Goal: Task Accomplishment & Management: Manage account settings

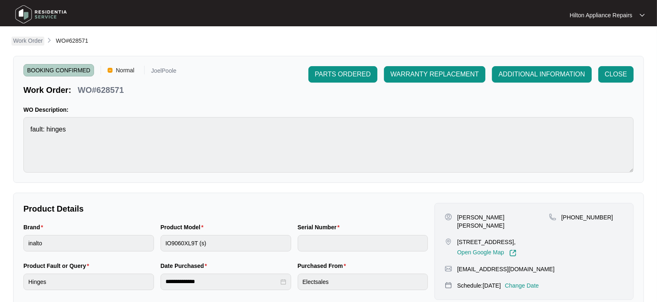
drag, startPoint x: 28, startPoint y: 37, endPoint x: 32, endPoint y: 42, distance: 6.7
click at [28, 37] on p "Work Order" at bounding box center [28, 41] width 30 height 8
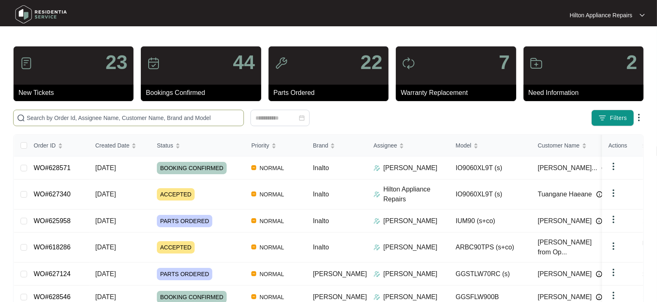
click at [37, 124] on span at bounding box center [128, 118] width 231 height 16
click at [42, 118] on input "text" at bounding box center [134, 117] width 214 height 9
paste input "WO#627124"
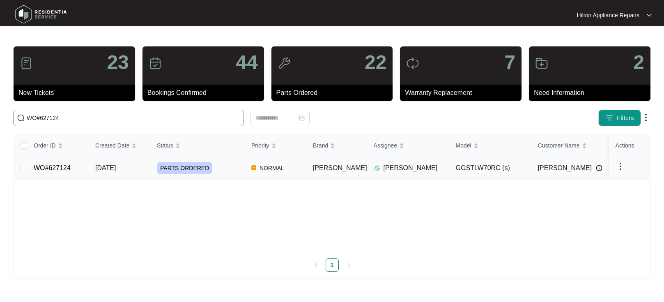
type input "WO#627124"
click at [106, 167] on span "[DATE]" at bounding box center [105, 167] width 21 height 7
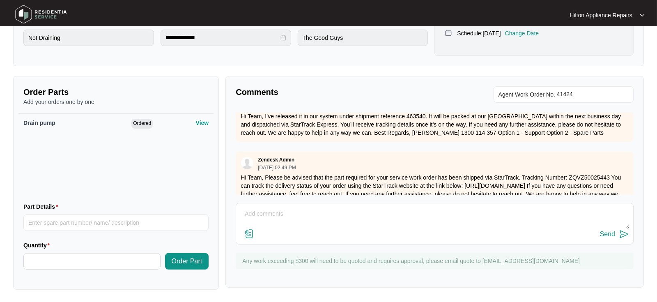
scroll to position [240, 0]
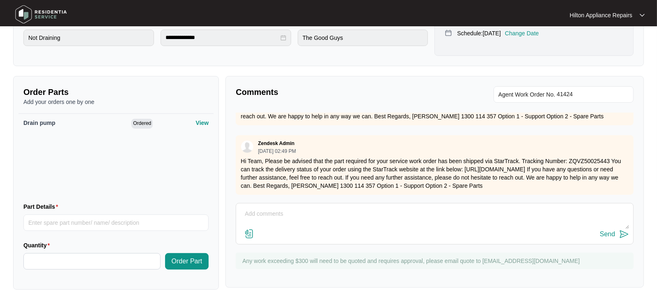
click at [280, 216] on textarea at bounding box center [434, 217] width 389 height 21
paste textarea "Part arrived, called Amber LMTC & texted"
type textarea "Part arrived, called Amber LMTC & texted"
click at [607, 232] on div "Send" at bounding box center [607, 233] width 15 height 7
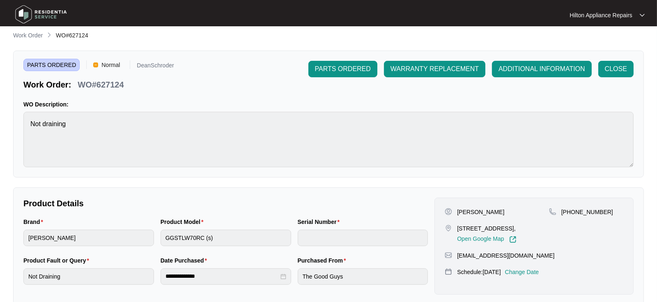
scroll to position [0, 0]
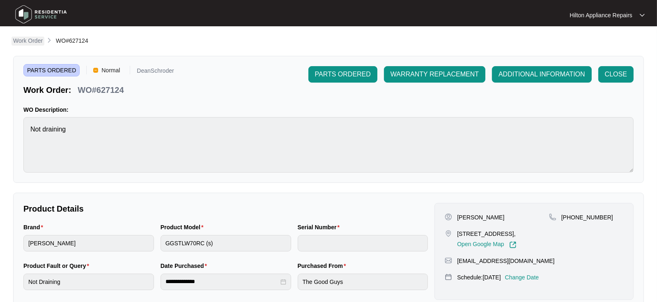
click at [24, 42] on p "Work Order" at bounding box center [28, 41] width 30 height 8
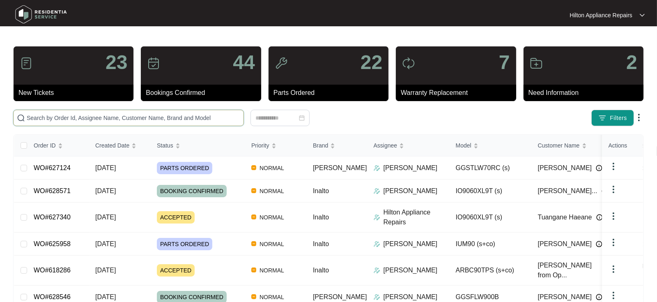
click at [39, 117] on input "text" at bounding box center [134, 117] width 214 height 9
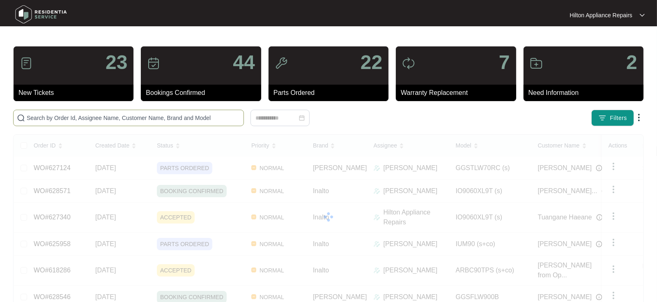
click at [47, 116] on input "text" at bounding box center [134, 117] width 214 height 9
paste input "629324"
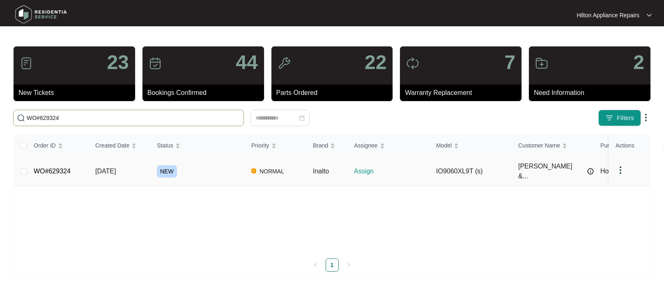
type input "WO#629324"
click at [113, 168] on span "[DATE]" at bounding box center [105, 171] width 21 height 7
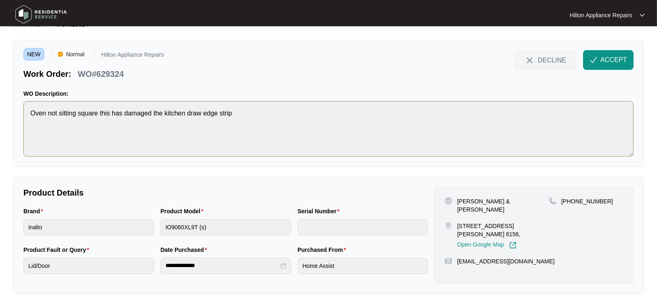
scroll to position [21, 0]
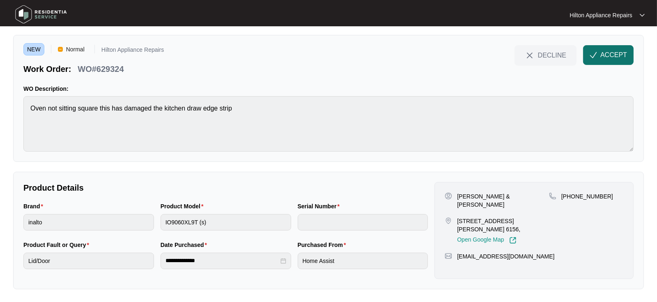
click at [600, 51] on button "ACCEPT" at bounding box center [608, 55] width 51 height 20
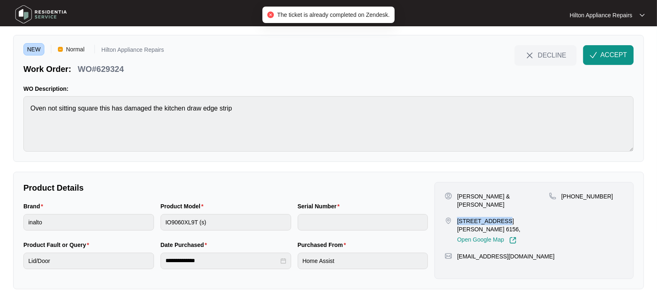
drag, startPoint x: 496, startPoint y: 212, endPoint x: 455, endPoint y: 212, distance: 41.5
click at [455, 217] on div "[STREET_ADDRESS][PERSON_NAME] 6156, Open Google Map" at bounding box center [497, 230] width 104 height 27
copy p "[STREET_ADDRESS][PERSON_NAME]"
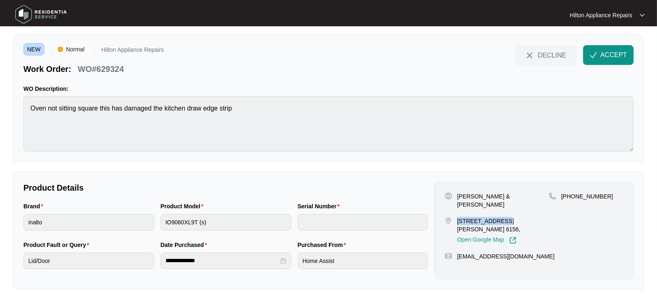
drag, startPoint x: 544, startPoint y: 195, endPoint x: 454, endPoint y: 197, distance: 90.0
click at [454, 197] on div "[PERSON_NAME] & [PERSON_NAME]" at bounding box center [497, 200] width 104 height 16
copy p "[PERSON_NAME] & [PERSON_NAME]"
drag, startPoint x: 601, startPoint y: 198, endPoint x: 572, endPoint y: 198, distance: 29.2
click at [572, 198] on span "[PHONE_NUMBER]" at bounding box center [587, 196] width 52 height 7
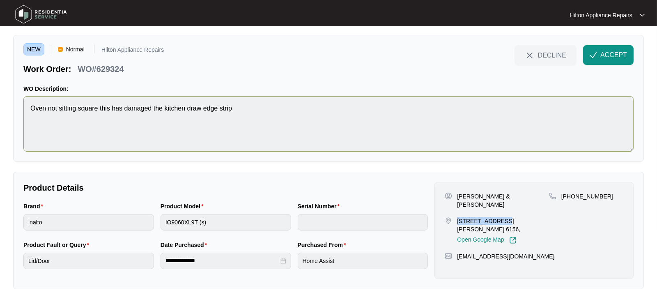
copy span "490306950"
drag, startPoint x: 530, startPoint y: 240, endPoint x: 458, endPoint y: 241, distance: 72.7
click at [458, 252] on div "[EMAIL_ADDRESS][DOMAIN_NAME]" at bounding box center [534, 256] width 179 height 8
copy p "[EMAIL_ADDRESS][DOMAIN_NAME]"
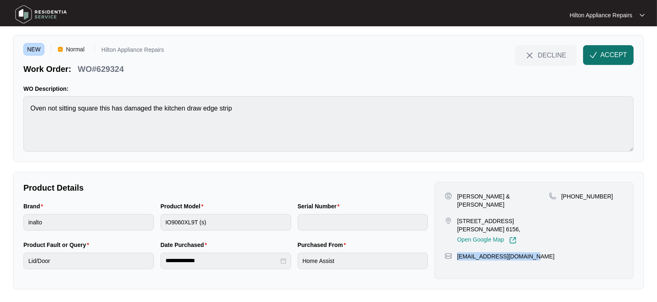
click at [603, 50] on span "ACCEPT" at bounding box center [613, 55] width 27 height 10
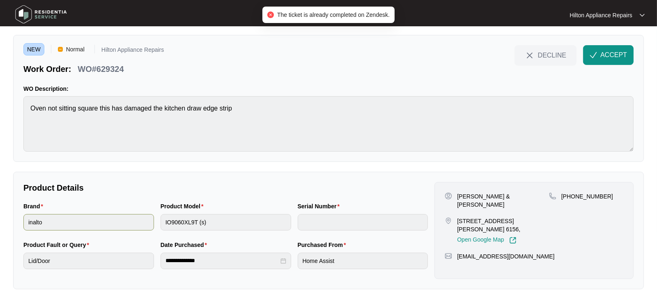
click at [112, 221] on div "Brand inalto Product Model IO9060XL9T (s) Serial Number" at bounding box center [225, 221] width 411 height 39
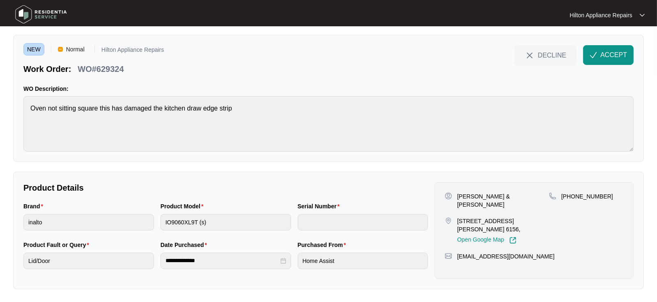
click at [35, 217] on div "Brand inalto Product Model IO9060XL9T (s) Serial Number" at bounding box center [225, 221] width 411 height 39
drag, startPoint x: 125, startPoint y: 68, endPoint x: 74, endPoint y: 71, distance: 51.4
click at [74, 71] on div "Work Order: WO#629324" at bounding box center [93, 67] width 140 height 14
copy div "WO#629324"
click at [596, 58] on img "button" at bounding box center [593, 54] width 7 height 7
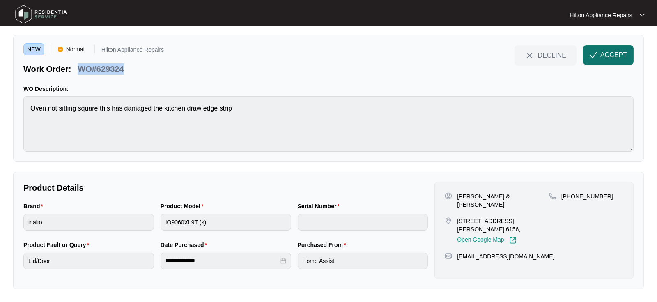
click at [601, 51] on span "ACCEPT" at bounding box center [613, 55] width 27 height 10
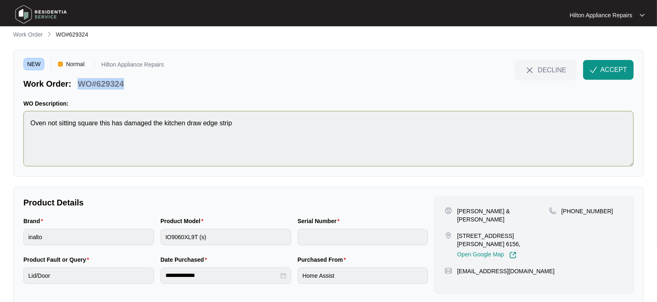
scroll to position [0, 0]
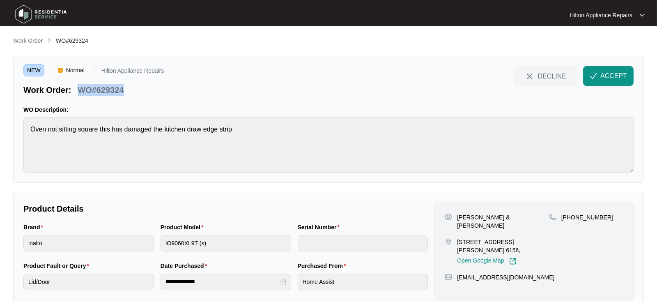
click at [146, 92] on div "Work Order: WO#629324" at bounding box center [93, 88] width 140 height 14
drag, startPoint x: 113, startPoint y: 90, endPoint x: 83, endPoint y: 90, distance: 30.4
click at [78, 91] on div "Work Order: WO#629324" at bounding box center [93, 88] width 140 height 14
copy p "WO#629324"
click at [34, 40] on p "Work Order" at bounding box center [28, 41] width 30 height 8
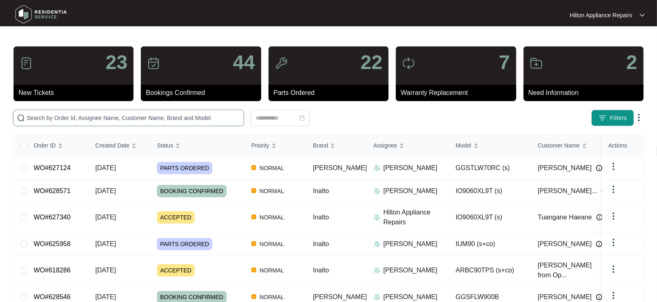
click at [44, 115] on input "text" at bounding box center [134, 117] width 214 height 9
paste input "WO#629324"
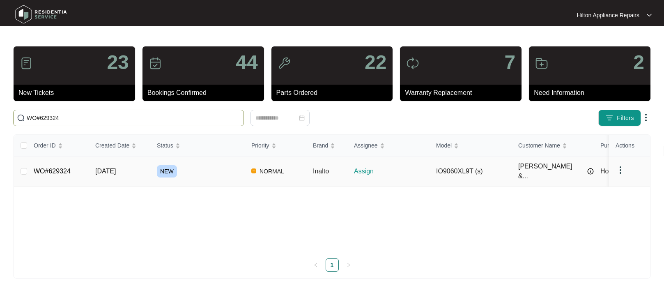
type input "WO#629324"
click at [115, 168] on span "[DATE]" at bounding box center [105, 171] width 21 height 7
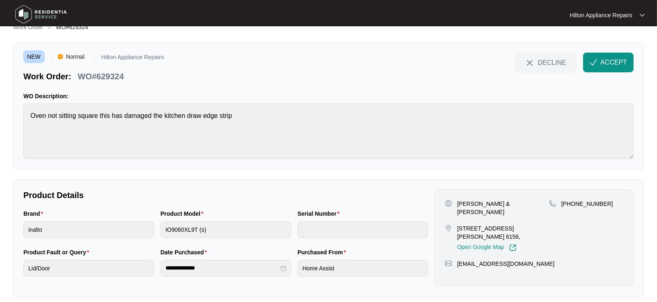
scroll to position [21, 0]
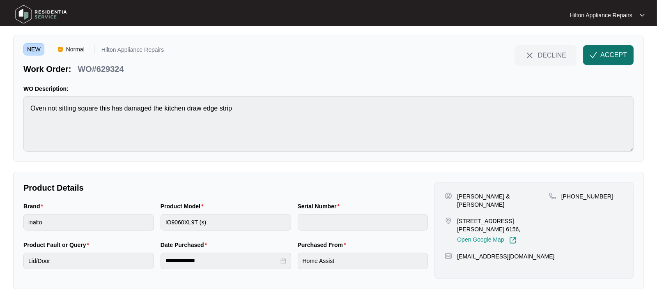
click at [607, 51] on span "ACCEPT" at bounding box center [613, 55] width 27 height 10
click at [602, 52] on span "ACCEPT" at bounding box center [613, 55] width 27 height 10
drag, startPoint x: 123, startPoint y: 73, endPoint x: 77, endPoint y: 66, distance: 46.6
click at [77, 66] on div "WO#629324" at bounding box center [100, 67] width 53 height 14
copy p "WO#629324"
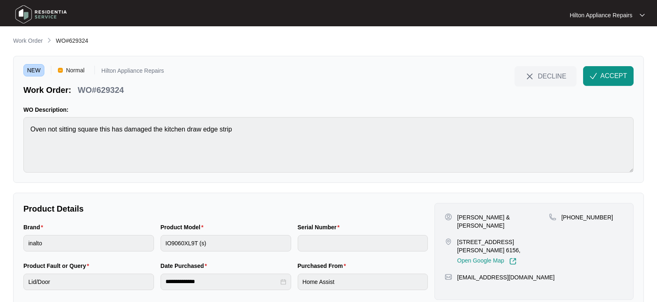
scroll to position [21, 0]
click at [25, 42] on p "Work Order" at bounding box center [28, 41] width 30 height 8
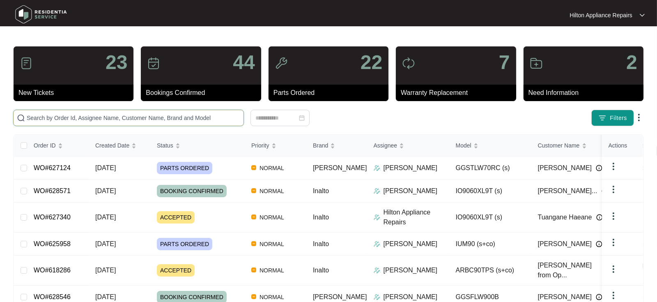
drag, startPoint x: 43, startPoint y: 119, endPoint x: 59, endPoint y: 118, distance: 16.4
click at [44, 118] on input "text" at bounding box center [134, 117] width 214 height 9
paste input "WO#629324"
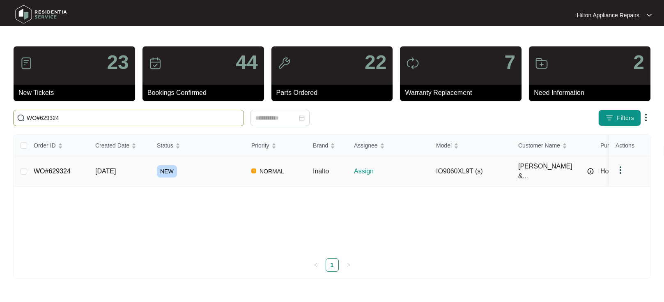
type input "WO#629324"
click at [104, 168] on span "[DATE]" at bounding box center [105, 171] width 21 height 7
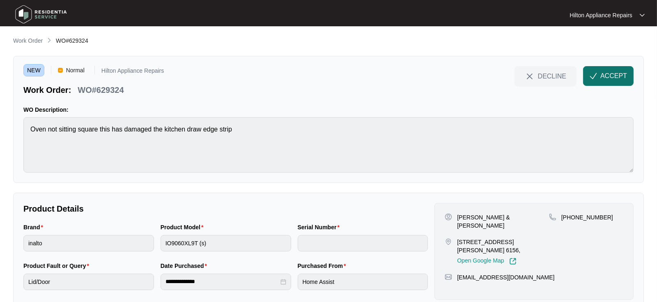
click at [607, 78] on span "ACCEPT" at bounding box center [613, 76] width 27 height 10
click at [602, 80] on span "ACCEPT" at bounding box center [613, 76] width 27 height 10
click at [30, 38] on p "Work Order" at bounding box center [28, 41] width 30 height 8
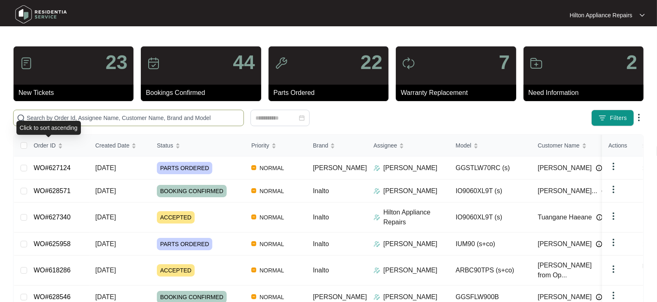
click at [36, 120] on input "text" at bounding box center [134, 117] width 214 height 9
paste input "WO#618472"
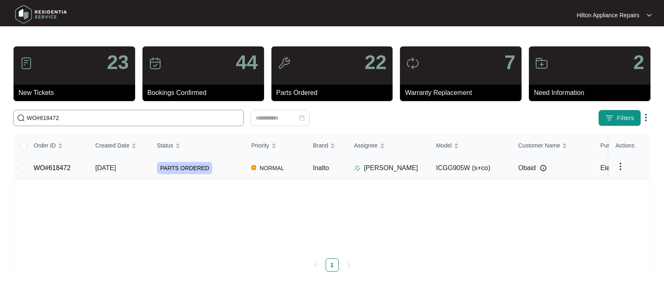
type input "WO#618472"
click at [105, 166] on span "25/07/2025" at bounding box center [105, 167] width 21 height 7
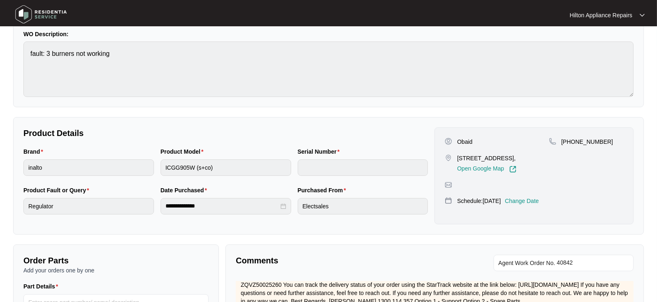
scroll to position [137, 0]
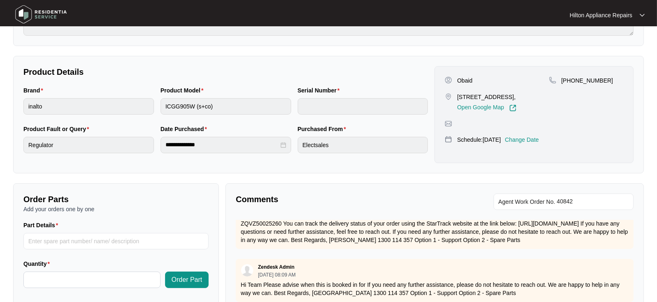
click at [536, 136] on p "Change Date" at bounding box center [522, 140] width 34 height 8
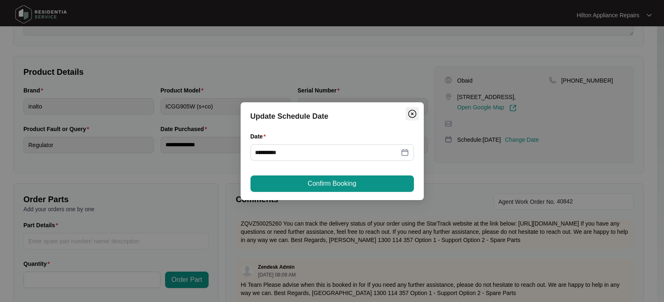
click at [413, 115] on img "Close" at bounding box center [412, 114] width 10 height 10
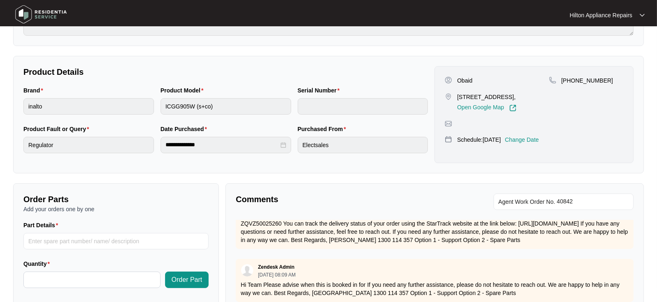
click at [539, 140] on p "Change Date" at bounding box center [522, 140] width 34 height 8
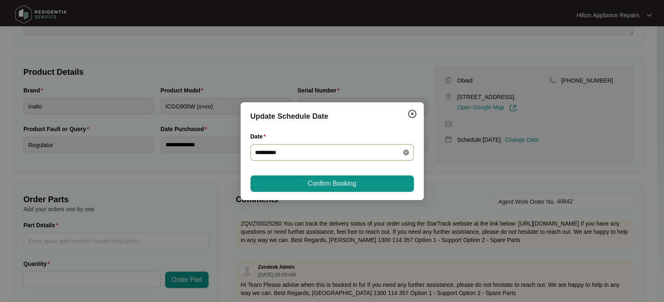
click at [403, 151] on icon "close-circle" at bounding box center [406, 153] width 6 height 6
click at [406, 150] on div at bounding box center [332, 152] width 154 height 9
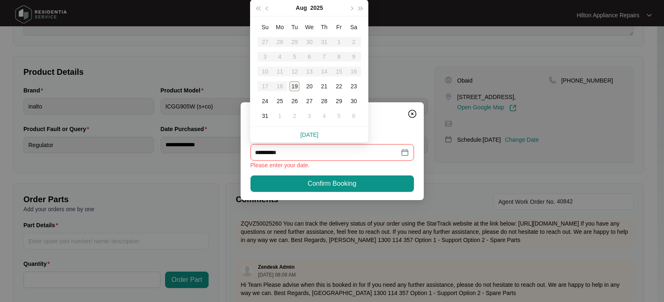
type input "**********"
click at [308, 87] on div "20" at bounding box center [309, 86] width 10 height 10
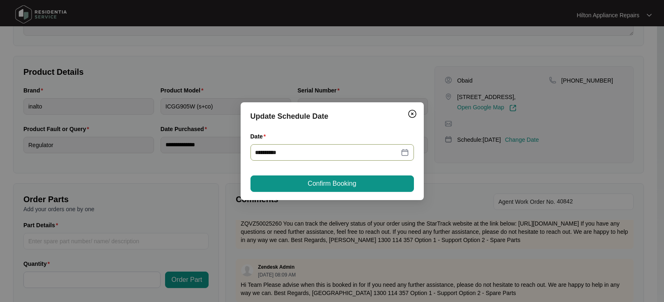
type input "**********"
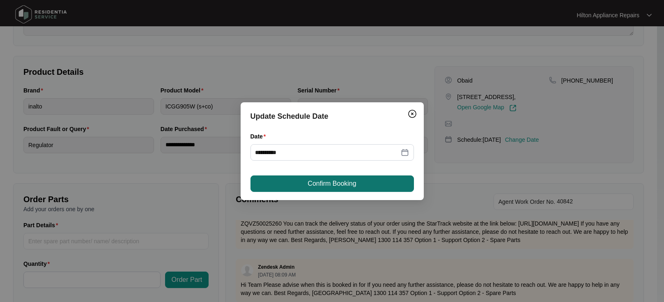
click at [328, 183] on span "Confirm Booking" at bounding box center [332, 184] width 48 height 10
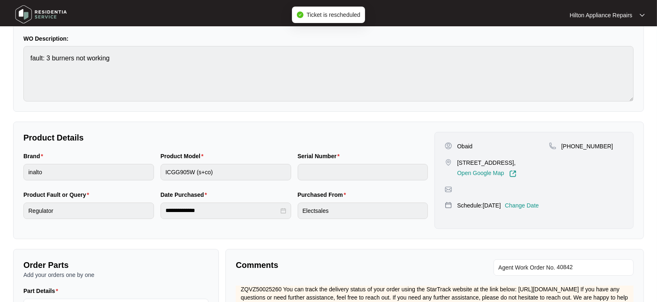
scroll to position [0, 0]
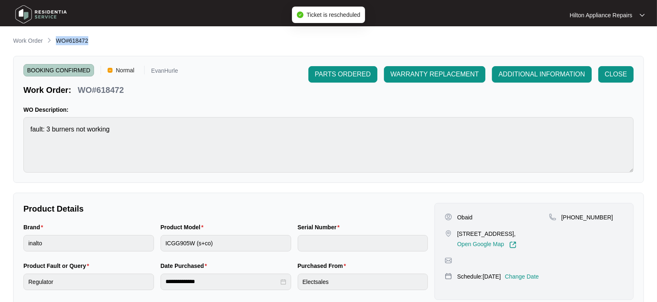
drag, startPoint x: 90, startPoint y: 41, endPoint x: 57, endPoint y: 42, distance: 32.4
click at [57, 42] on div "Work Order WO#618472" at bounding box center [328, 41] width 631 height 10
copy span "WO#618472"
click at [24, 42] on p "Work Order" at bounding box center [28, 41] width 30 height 8
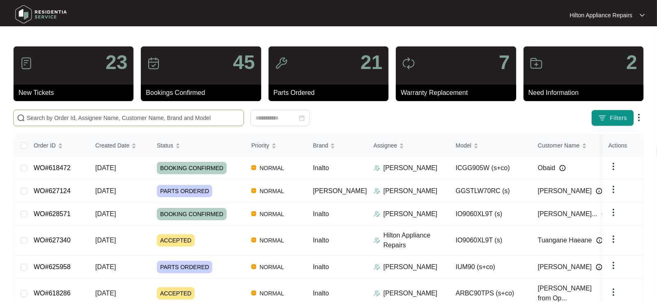
click at [44, 116] on input "text" at bounding box center [134, 117] width 214 height 9
paste input "WO#618472"
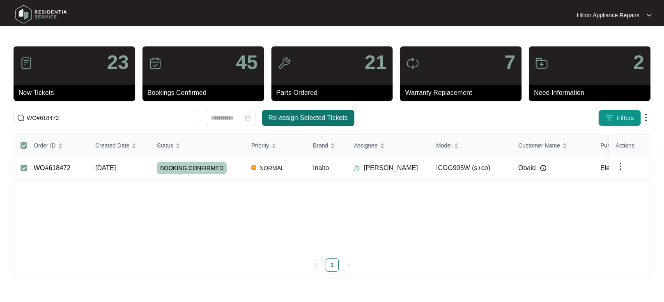
click at [284, 118] on span "Re-assign Selected Tickets" at bounding box center [308, 118] width 79 height 10
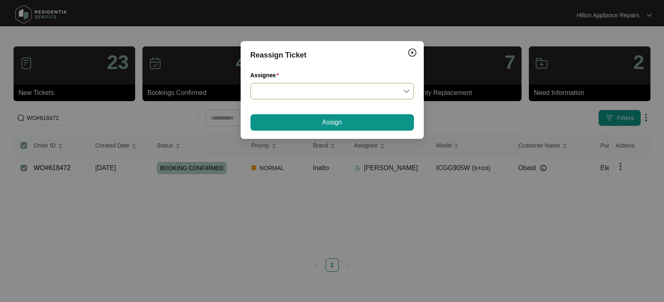
click at [402, 91] on input "Assignee" at bounding box center [332, 91] width 154 height 16
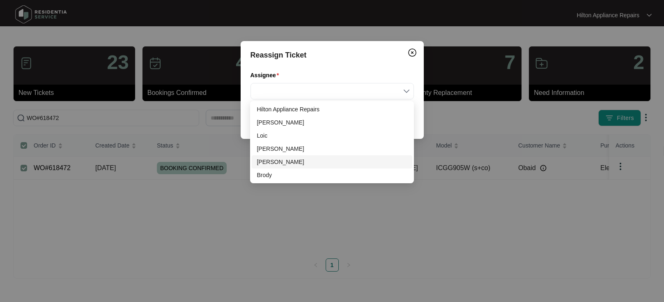
click at [274, 163] on div "Evan" at bounding box center [332, 161] width 150 height 9
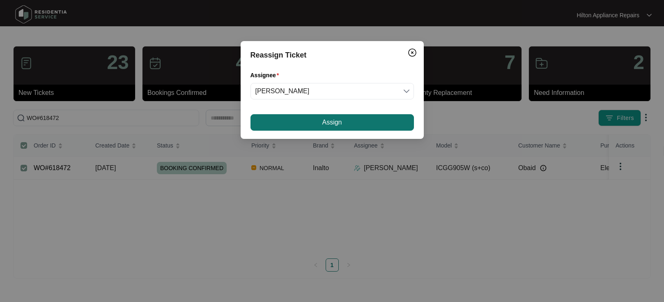
click at [282, 121] on button "Assign" at bounding box center [332, 122] width 163 height 16
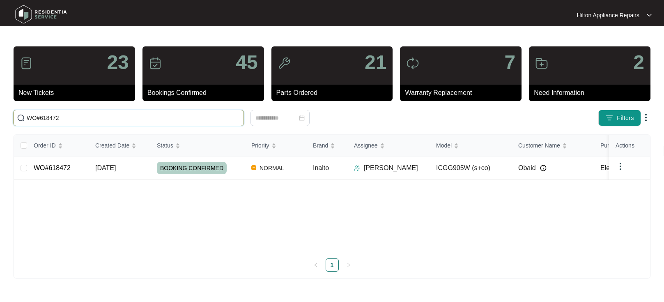
click at [77, 115] on input "WO#618472" at bounding box center [134, 117] width 214 height 9
drag, startPoint x: 70, startPoint y: 115, endPoint x: 16, endPoint y: 118, distance: 54.3
click at [16, 118] on span "WO#618472" at bounding box center [128, 118] width 231 height 16
paste input "4244"
type input "WO#614244"
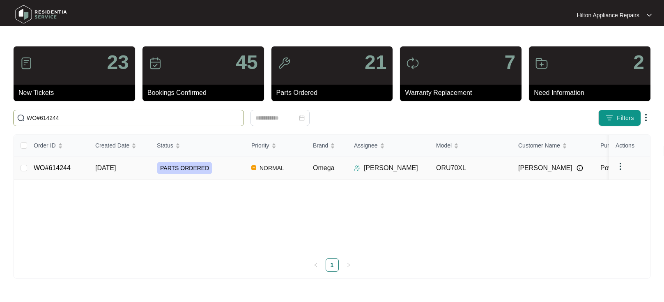
click at [111, 168] on span "16/07/2025" at bounding box center [105, 167] width 21 height 7
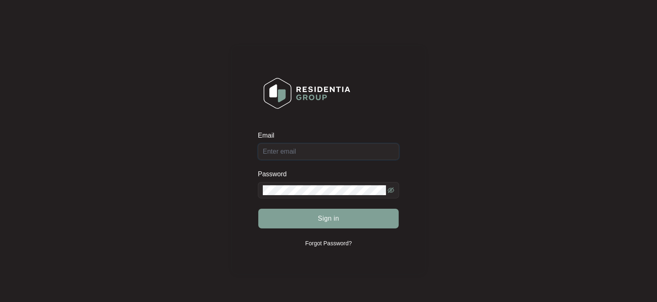
type input "Enquiries@hiltonappliancerepairs.com.au"
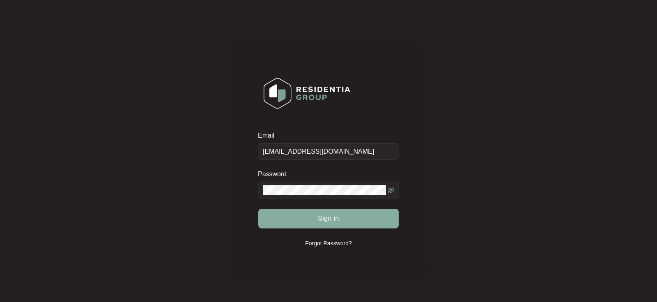
click at [324, 217] on span "Sign in" at bounding box center [328, 219] width 21 height 10
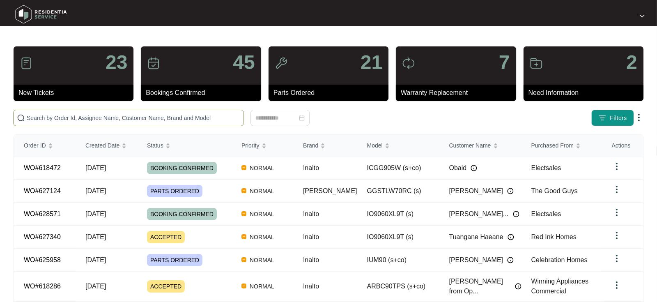
click at [37, 112] on span at bounding box center [128, 118] width 231 height 16
paste input "WO#614244"
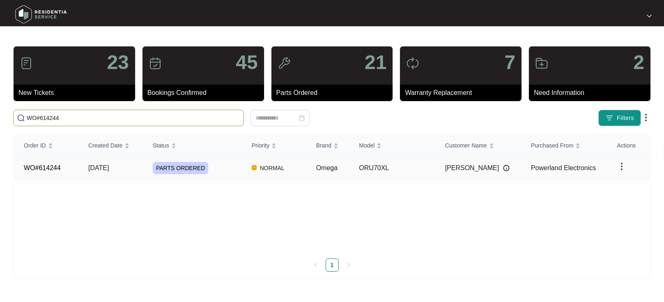
type input "WO#614244"
click at [107, 168] on span "16/07/2025" at bounding box center [98, 167] width 21 height 7
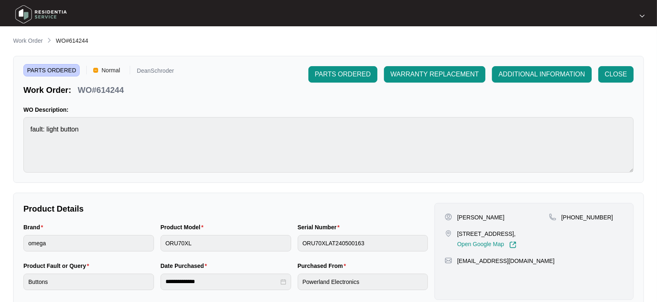
drag, startPoint x: 127, startPoint y: 91, endPoint x: 133, endPoint y: 90, distance: 6.6
click at [127, 91] on div "Work Order: WO#614244" at bounding box center [98, 88] width 151 height 14
drag, startPoint x: 120, startPoint y: 90, endPoint x: 80, endPoint y: 90, distance: 40.3
click at [80, 90] on div "Work Order: WO#614244" at bounding box center [98, 88] width 151 height 14
copy p "WO#614244"
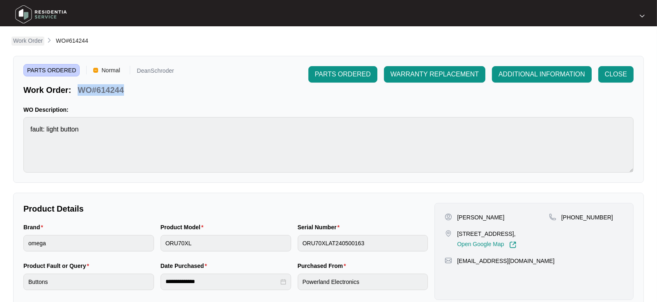
click at [20, 37] on p "Work Order" at bounding box center [28, 41] width 30 height 8
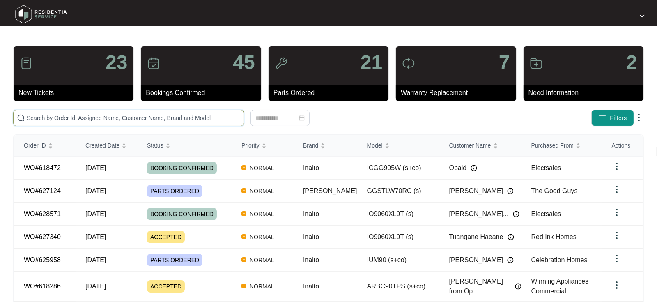
click at [50, 118] on input "text" at bounding box center [134, 117] width 214 height 9
paste input "WO#614244"
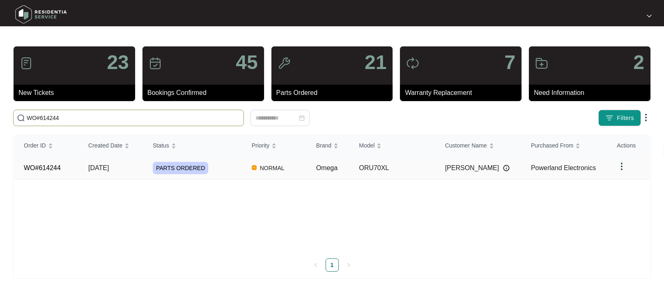
type input "WO#614244"
click at [94, 171] on span "16/07/2025" at bounding box center [98, 167] width 21 height 7
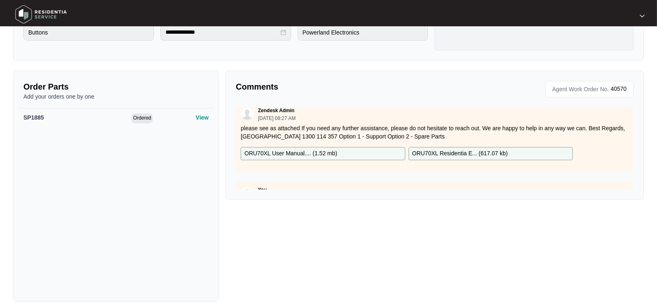
scroll to position [261, 0]
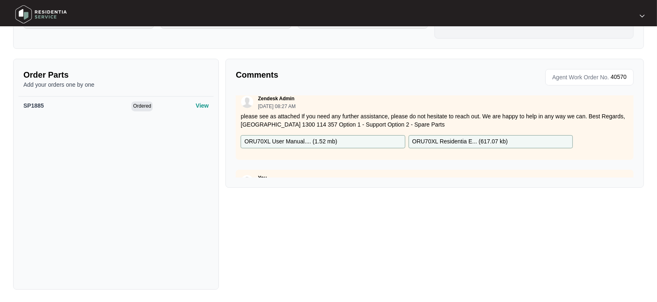
click at [375, 131] on div "Zendesk Admin 07/16/2025 at 08:27 AM please see as attached If you need any fur…" at bounding box center [435, 124] width 398 height 69
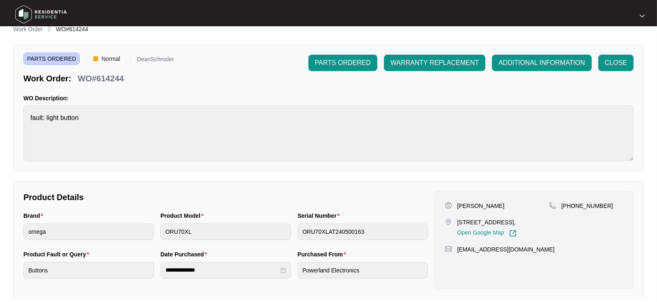
scroll to position [0, 0]
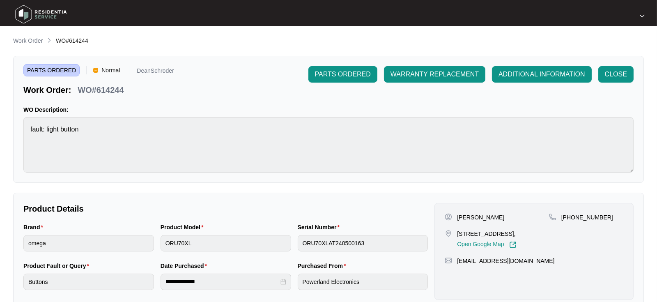
drag, startPoint x: 28, startPoint y: 41, endPoint x: 33, endPoint y: 44, distance: 5.6
click at [28, 41] on p "Work Order" at bounding box center [28, 41] width 30 height 8
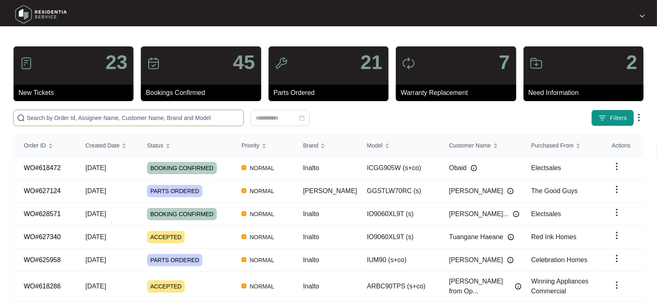
click at [54, 116] on input "text" at bounding box center [134, 117] width 214 height 9
paste input "617736"
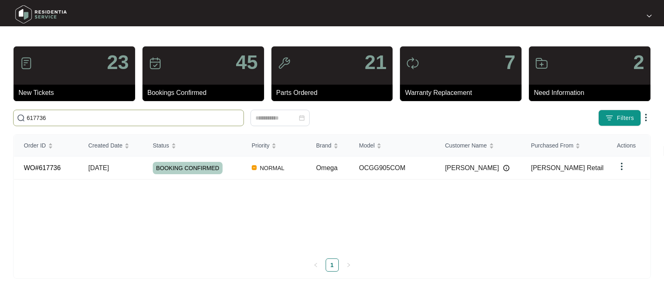
click at [61, 117] on input "617736" at bounding box center [134, 117] width 214 height 9
type input "617736"
click at [101, 164] on span "23/07/2025" at bounding box center [98, 167] width 21 height 7
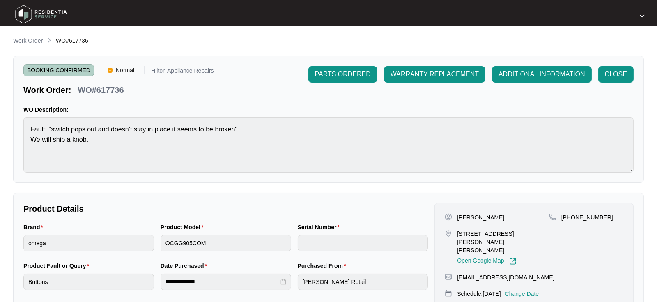
click at [30, 36] on li "Work Order" at bounding box center [28, 41] width 30 height 10
click at [30, 43] on p "Work Order" at bounding box center [28, 41] width 30 height 8
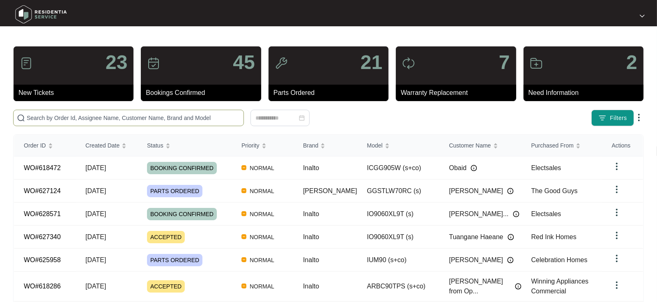
click at [41, 121] on input "text" at bounding box center [134, 117] width 214 height 9
paste input "614849"
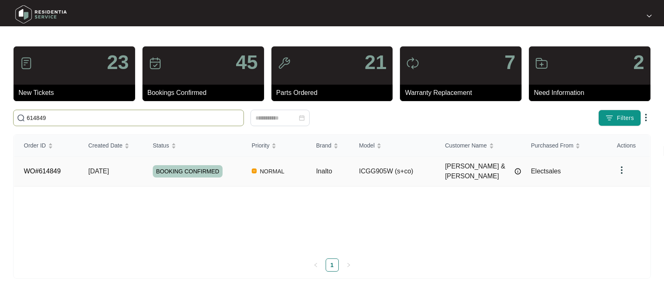
type input "614849"
click at [106, 168] on span "17/07/2025" at bounding box center [98, 171] width 21 height 7
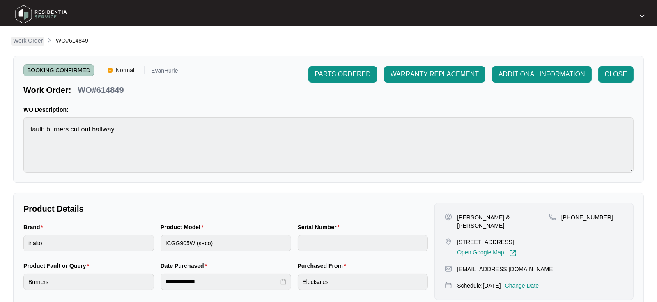
click at [28, 41] on p "Work Order" at bounding box center [28, 41] width 30 height 8
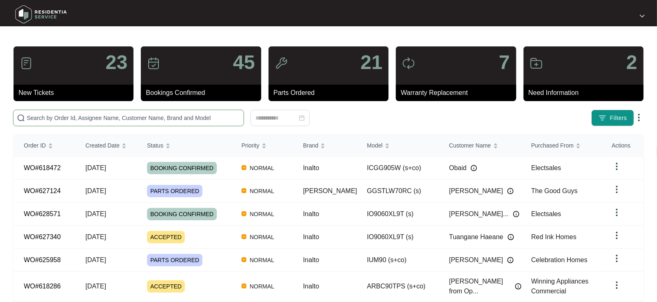
click at [36, 116] on input "text" at bounding box center [134, 117] width 214 height 9
paste input "618462"
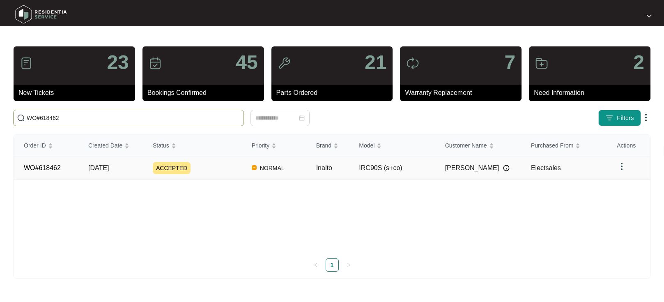
type input "WO#618462"
click at [96, 167] on span "25/07/2025" at bounding box center [98, 167] width 21 height 7
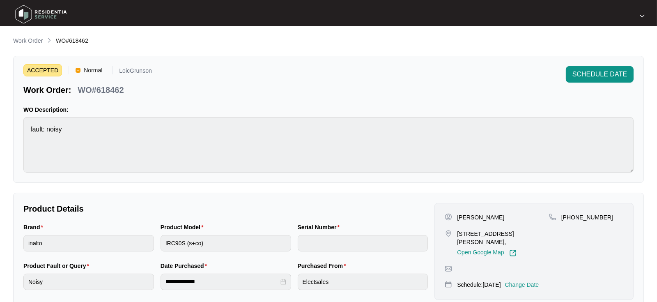
drag, startPoint x: 25, startPoint y: 42, endPoint x: 40, endPoint y: 44, distance: 15.3
click at [25, 42] on p "Work Order" at bounding box center [28, 41] width 30 height 8
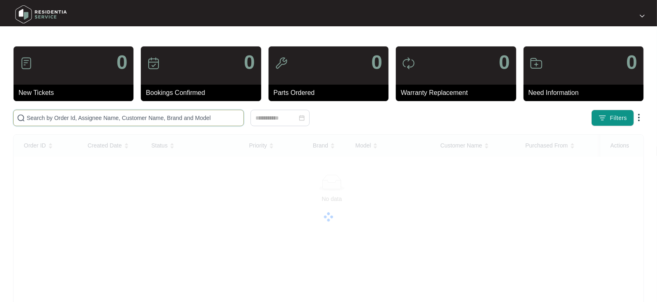
click at [42, 115] on input "text" at bounding box center [134, 117] width 214 height 9
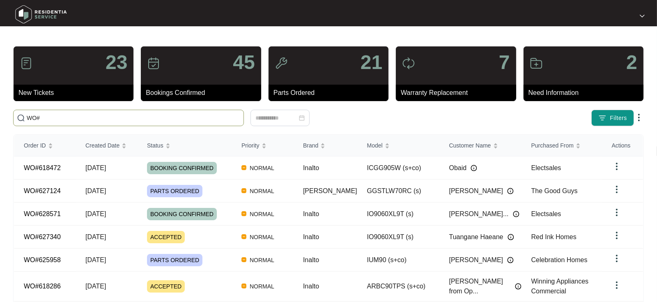
paste input "621588"
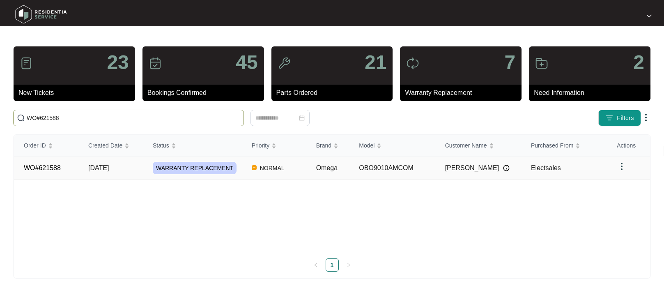
type input "WO#621588"
click at [109, 168] on span "01/08/2025" at bounding box center [98, 167] width 21 height 7
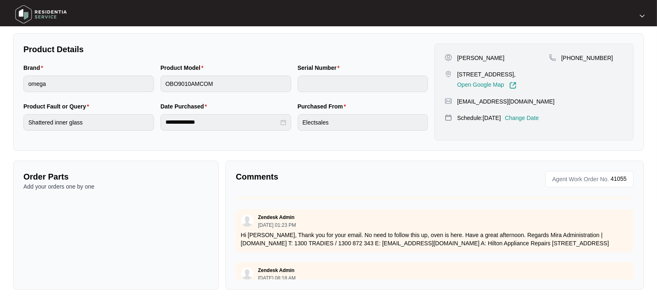
scroll to position [522, 0]
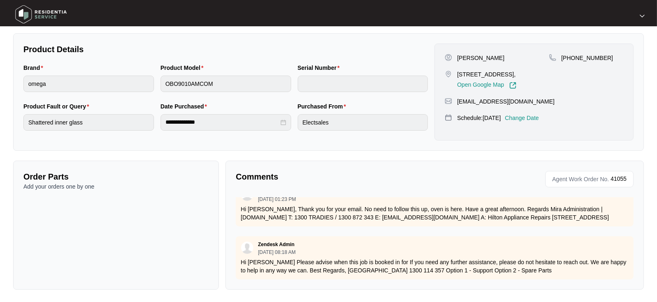
click at [536, 115] on p "Change Date" at bounding box center [522, 118] width 34 height 8
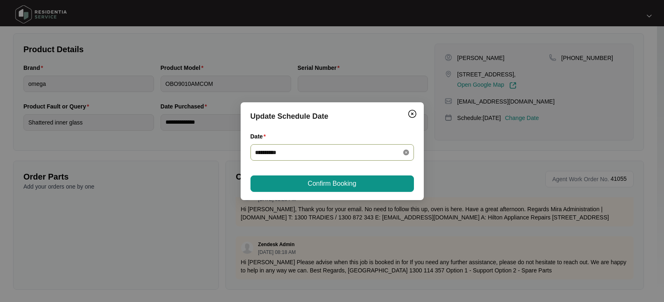
click at [406, 150] on icon "close-circle" at bounding box center [406, 153] width 6 height 6
click at [406, 151] on div at bounding box center [332, 152] width 154 height 9
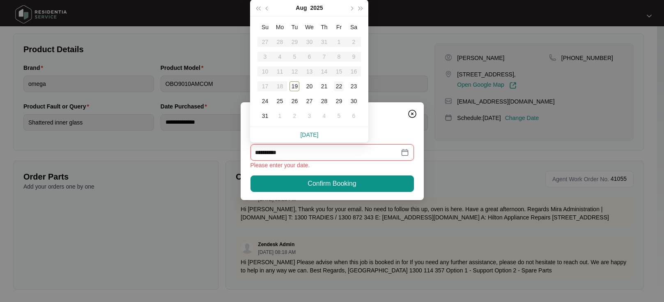
type input "**********"
click at [298, 85] on div "19" at bounding box center [295, 86] width 10 height 10
type input "**********"
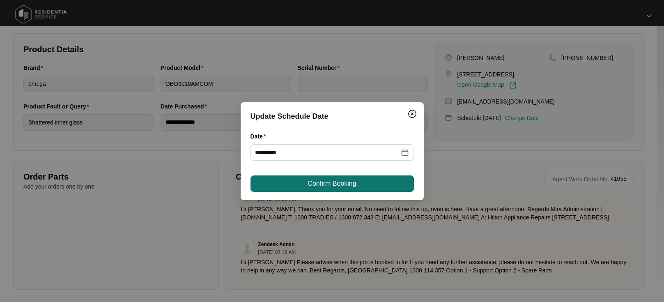
click at [316, 184] on span "Confirm Booking" at bounding box center [332, 184] width 48 height 10
